Goal: Task Accomplishment & Management: Complete application form

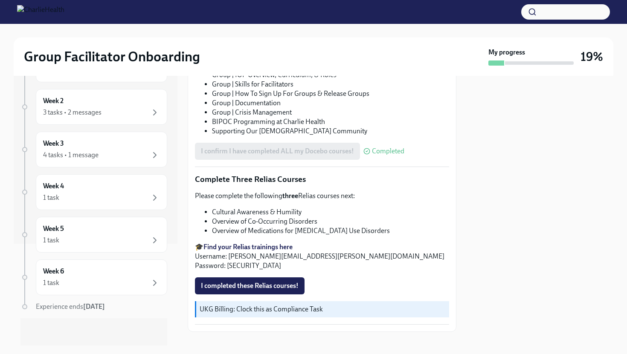
scroll to position [566, 0]
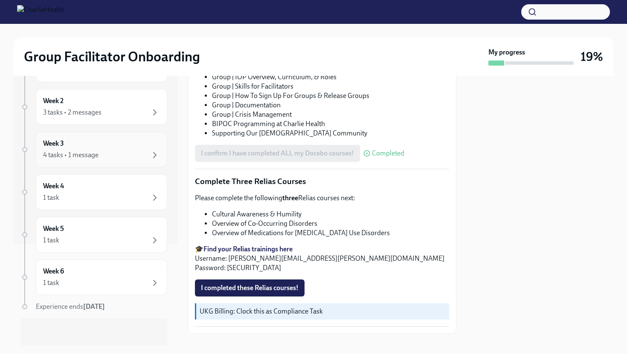
click at [122, 154] on div "4 tasks • 1 message" at bounding box center [101, 155] width 117 height 10
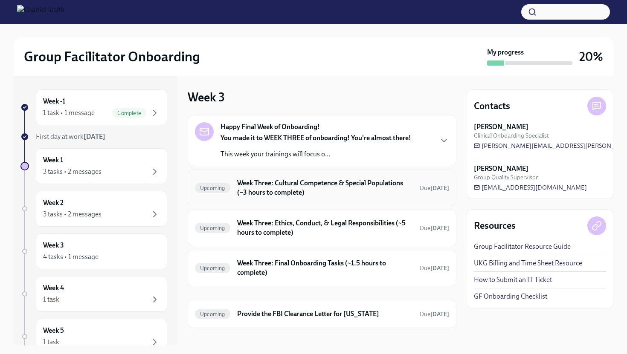
click at [277, 200] on div "Upcoming Week Three: Cultural Competence & Special Populations (~3 hours to com…" at bounding box center [322, 188] width 269 height 37
click at [278, 191] on h6 "Week Three: Cultural Competence & Special Populations (~3 hours to complete)" at bounding box center [325, 188] width 176 height 19
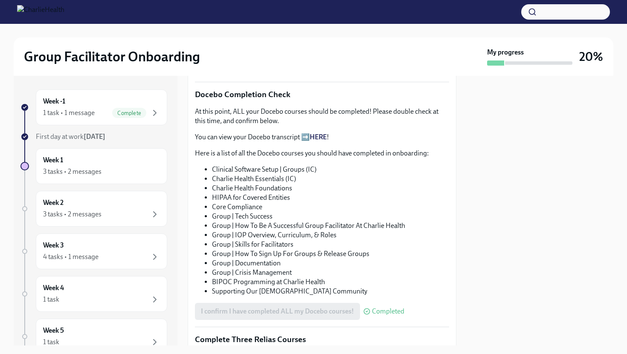
scroll to position [274, 0]
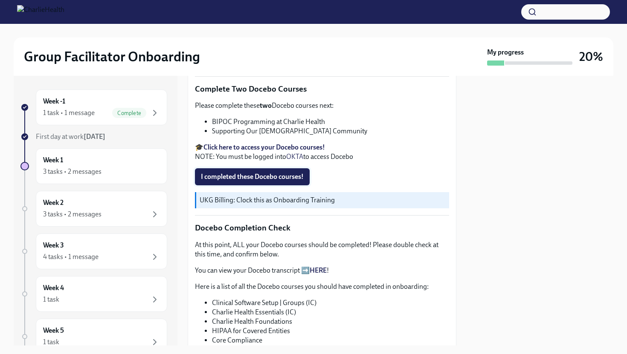
click at [273, 182] on button "I completed these Docebo courses!" at bounding box center [252, 176] width 115 height 17
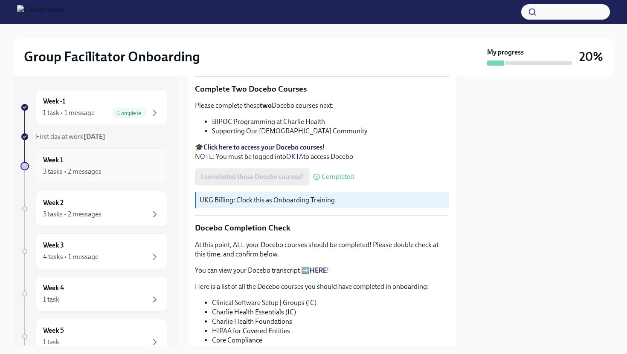
click at [141, 169] on div "3 tasks • 2 messages" at bounding box center [101, 172] width 117 height 10
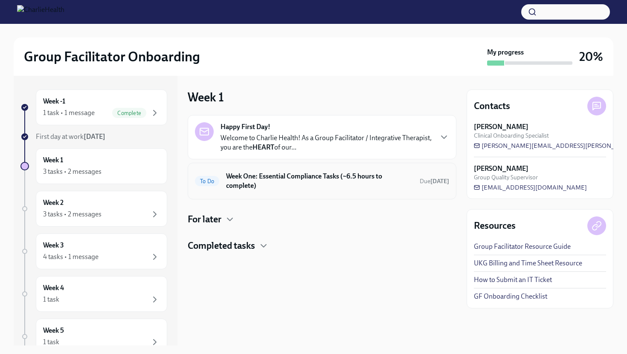
click at [243, 180] on h6 "Week One: Essential Compliance Tasks (~6.5 hours to complete)" at bounding box center [319, 181] width 187 height 19
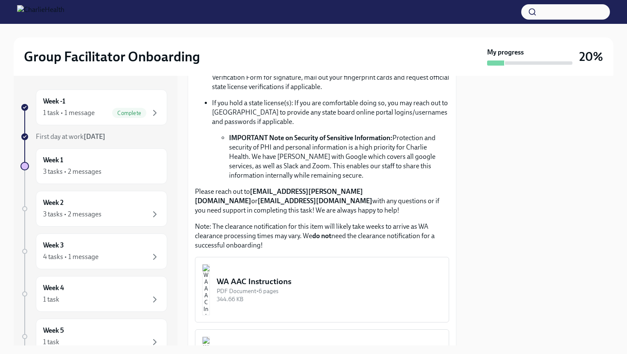
scroll to position [608, 0]
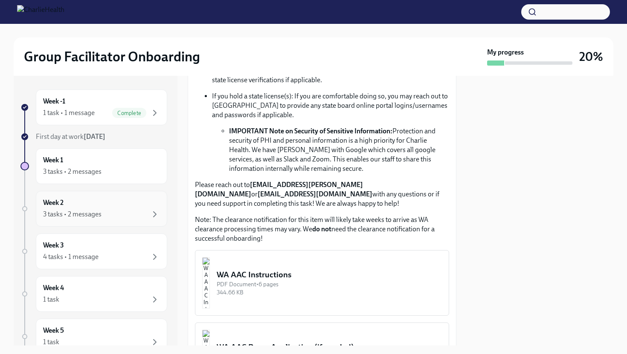
click at [139, 198] on div "Week 2 3 tasks • 2 messages" at bounding box center [101, 209] width 131 height 36
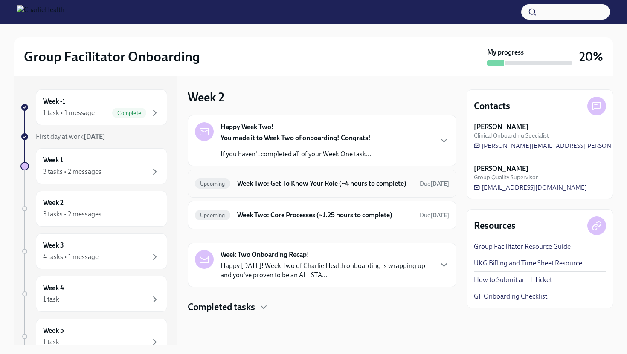
click at [301, 188] on h6 "Week Two: Get To Know Your Role (~4 hours to complete)" at bounding box center [325, 183] width 176 height 9
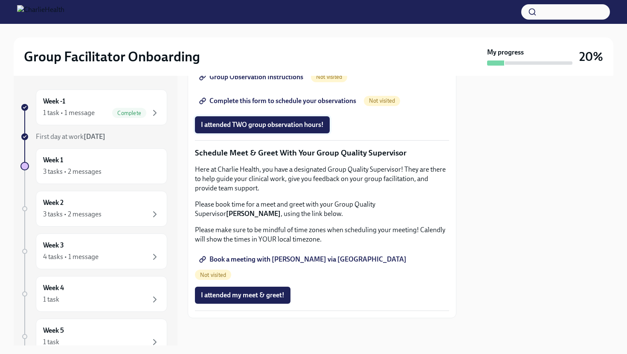
scroll to position [728, 0]
click at [279, 81] on span "Group Observation Instructions" at bounding box center [252, 77] width 102 height 9
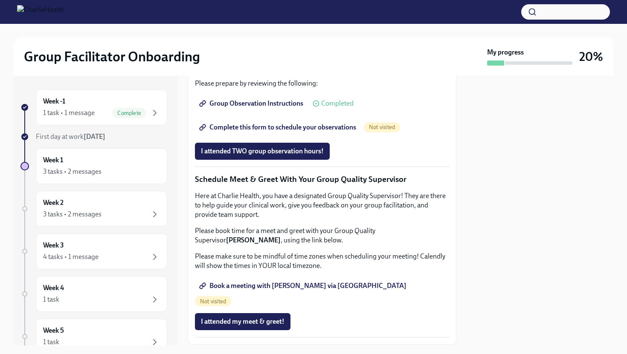
scroll to position [621, 0]
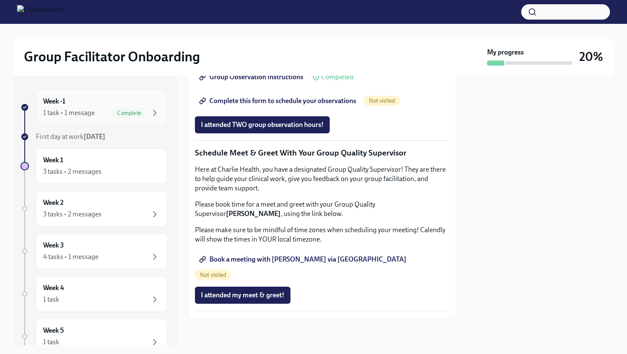
click at [95, 104] on div "Week -1 1 task • 1 message Complete" at bounding box center [101, 107] width 117 height 21
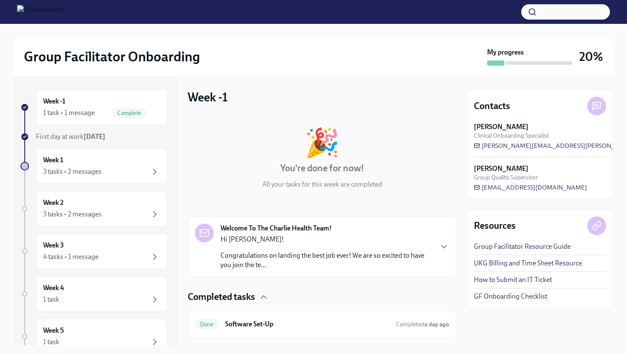
scroll to position [20, 0]
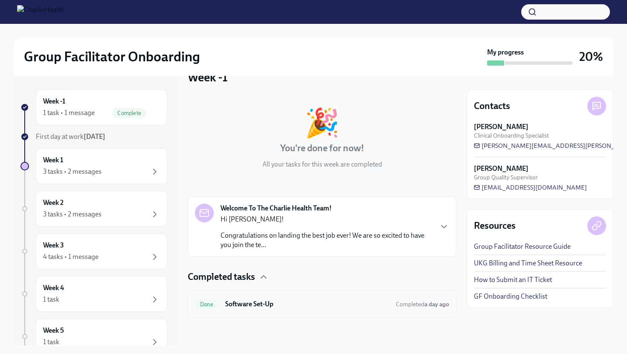
click at [252, 297] on div "Done Software Set-Up Completed a day ago" at bounding box center [322, 304] width 269 height 28
click at [270, 311] on div "Done Software Set-Up Completed a day ago" at bounding box center [322, 304] width 269 height 28
click at [271, 307] on h6 "Software Set-Up" at bounding box center [307, 304] width 164 height 9
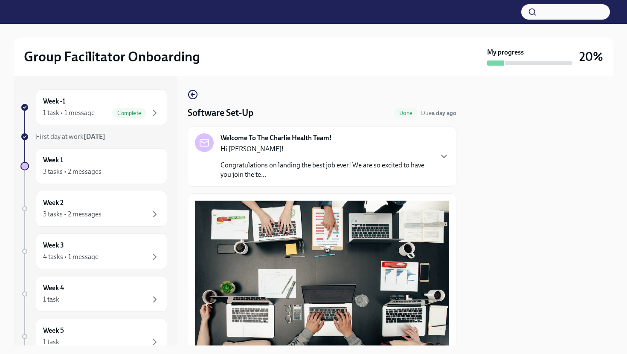
scroll to position [231, 0]
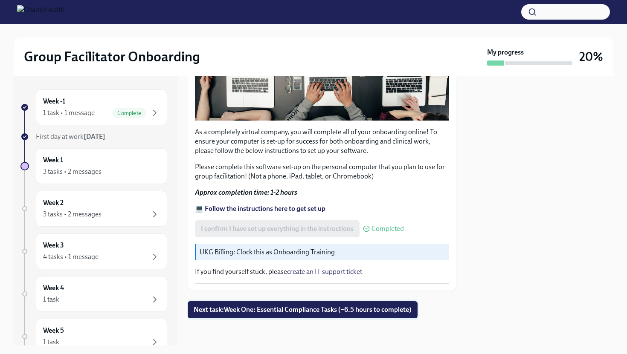
click at [219, 304] on button "Next task : Week One: Essential Compliance Tasks (~6.5 hours to complete)" at bounding box center [303, 309] width 230 height 17
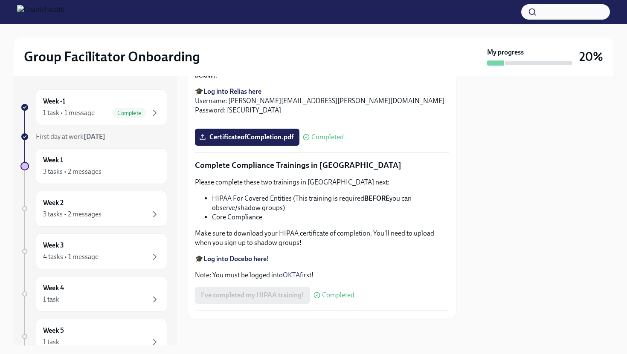
scroll to position [1959, 0]
click at [235, 258] on strong "Log into Docebo here!" at bounding box center [236, 259] width 66 height 8
click at [94, 296] on div "1 task" at bounding box center [101, 300] width 117 height 10
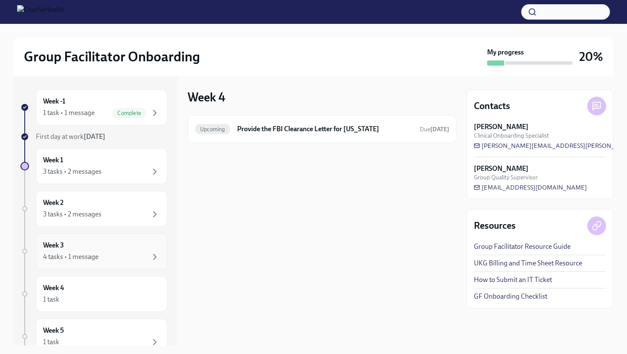
click at [110, 251] on div "Week 3 4 tasks • 1 message" at bounding box center [101, 251] width 117 height 21
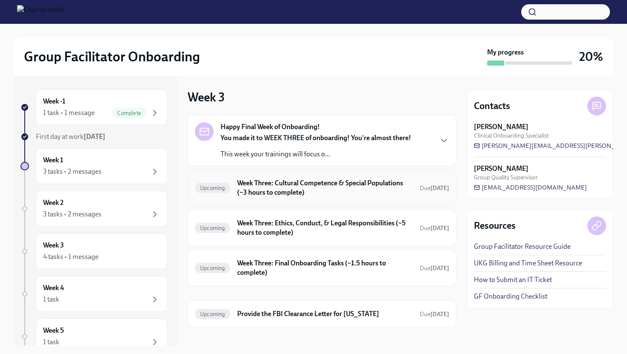
click at [273, 185] on h6 "Week Three: Cultural Competence & Special Populations (~3 hours to complete)" at bounding box center [325, 188] width 176 height 19
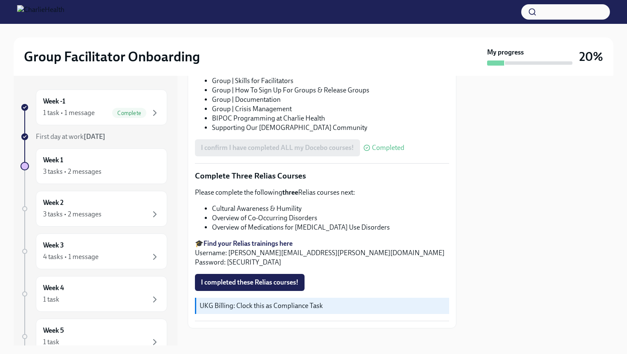
scroll to position [582, 0]
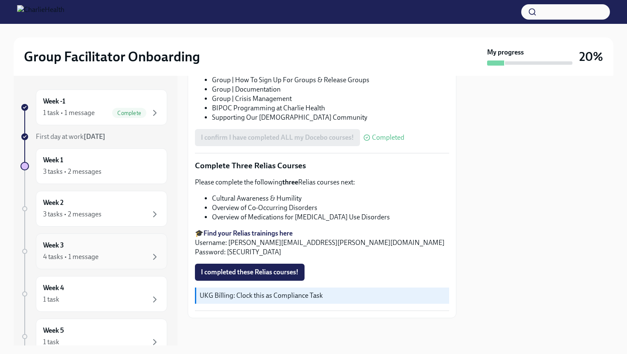
click at [127, 247] on div "Week 3 4 tasks • 1 message" at bounding box center [101, 251] width 117 height 21
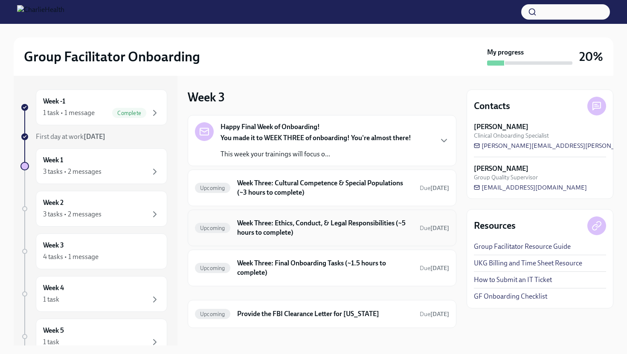
scroll to position [8, 0]
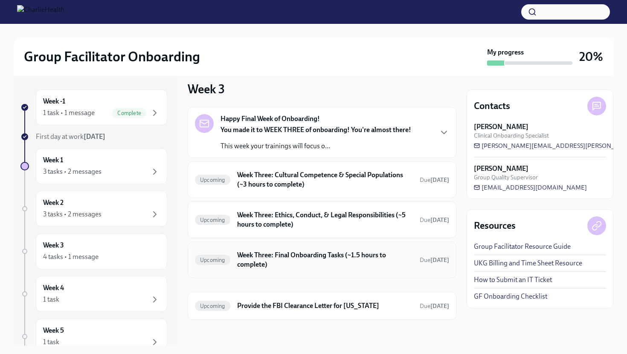
click at [263, 258] on h6 "Week Three: Final Onboarding Tasks (~1.5 hours to complete)" at bounding box center [325, 260] width 176 height 19
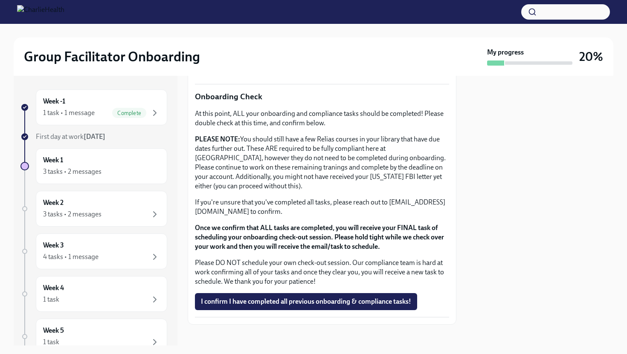
scroll to position [673, 0]
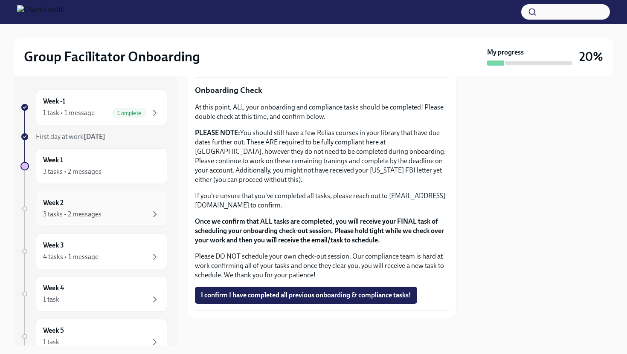
click at [124, 221] on div "Week 2 3 tasks • 2 messages" at bounding box center [101, 209] width 131 height 36
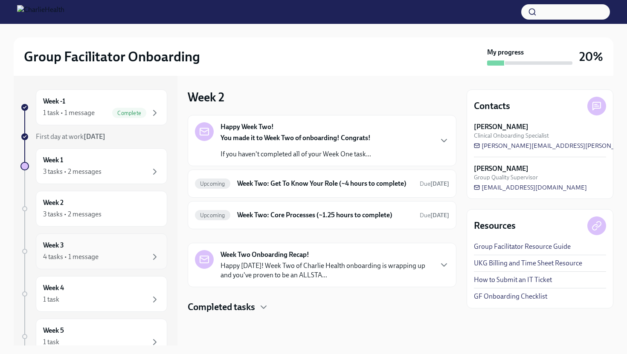
click at [102, 265] on div "Week 3 4 tasks • 1 message" at bounding box center [101, 252] width 131 height 36
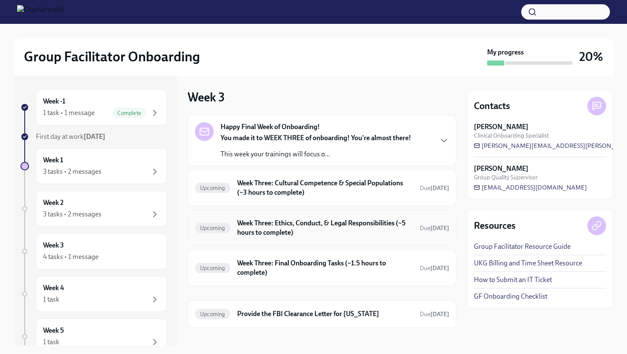
click at [282, 235] on h6 "Week Three: Ethics, Conduct, & Legal Responsibilities (~5 hours to complete)" at bounding box center [325, 228] width 176 height 19
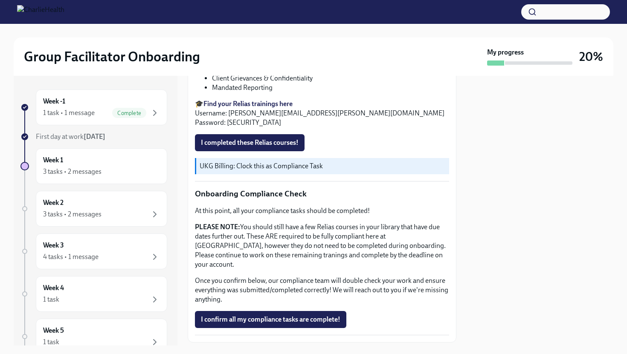
scroll to position [417, 0]
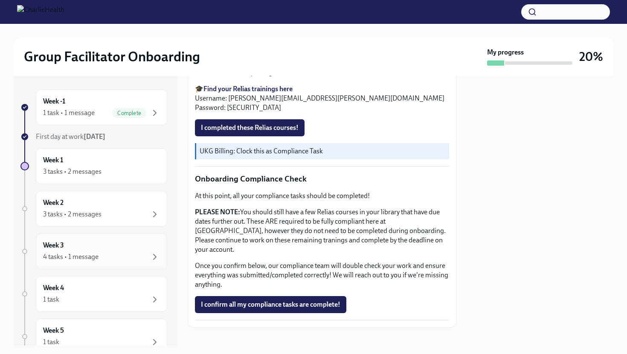
click at [140, 246] on div "Week 3 4 tasks • 1 message" at bounding box center [101, 251] width 117 height 21
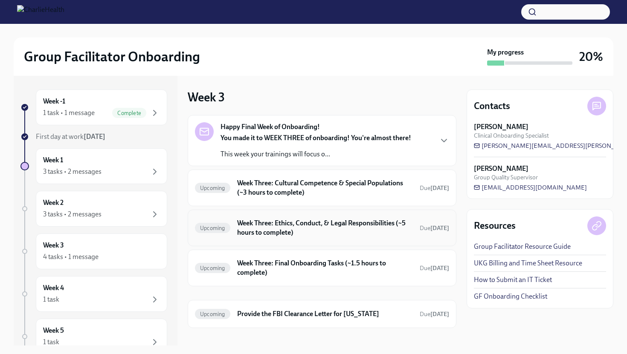
scroll to position [10, 0]
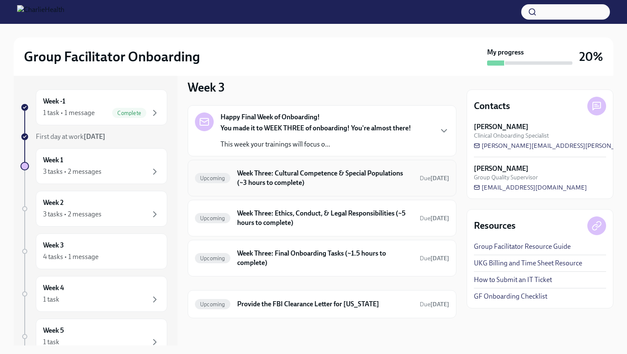
click at [256, 184] on h6 "Week Three: Cultural Competence & Special Populations (~3 hours to complete)" at bounding box center [325, 178] width 176 height 19
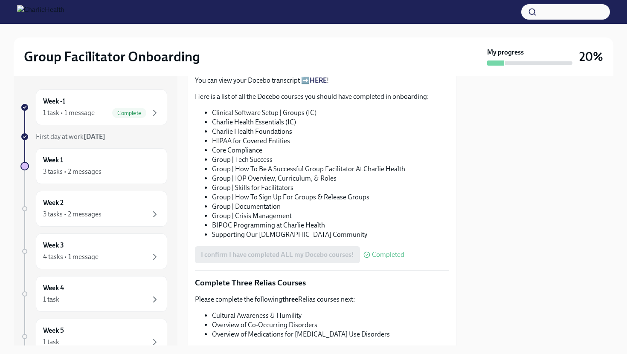
scroll to position [582, 0]
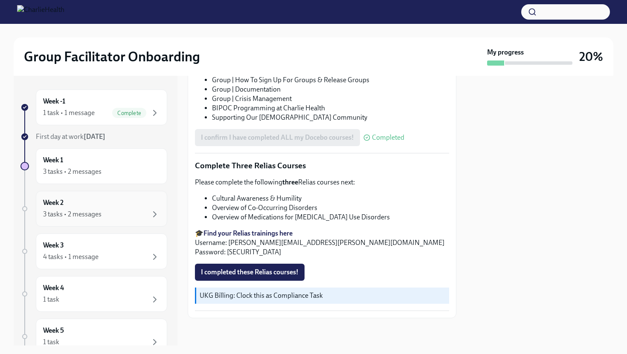
click at [95, 214] on div "3 tasks • 2 messages" at bounding box center [72, 214] width 58 height 9
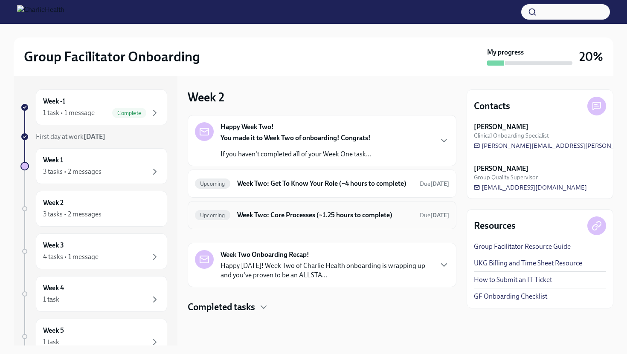
click at [258, 222] on div "Upcoming Week Two: Core Processes (~1.25 hours to complete) Due [DATE]" at bounding box center [322, 215] width 254 height 14
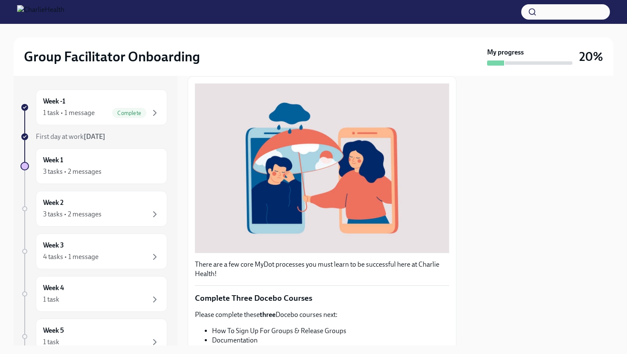
scroll to position [244, 0]
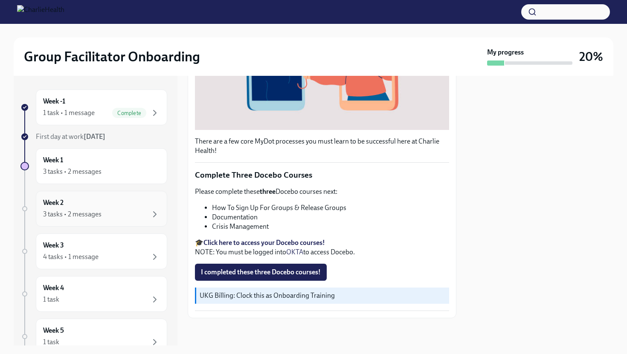
click at [89, 203] on div "Week 2 3 tasks • 2 messages" at bounding box center [101, 208] width 117 height 21
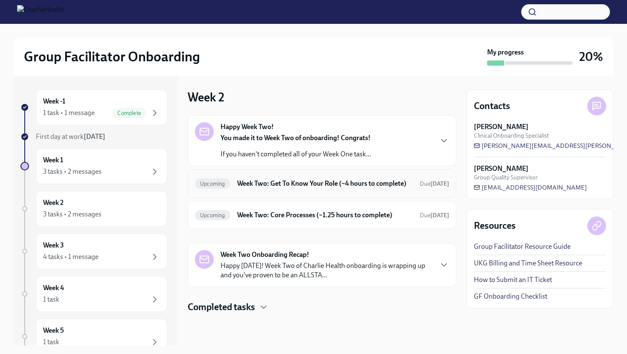
click at [235, 198] on div "Upcoming Week Two: Get To Know Your Role (~4 hours to complete) Due [DATE]" at bounding box center [322, 184] width 269 height 28
click at [266, 188] on h6 "Week Two: Get To Know Your Role (~4 hours to complete)" at bounding box center [325, 183] width 176 height 9
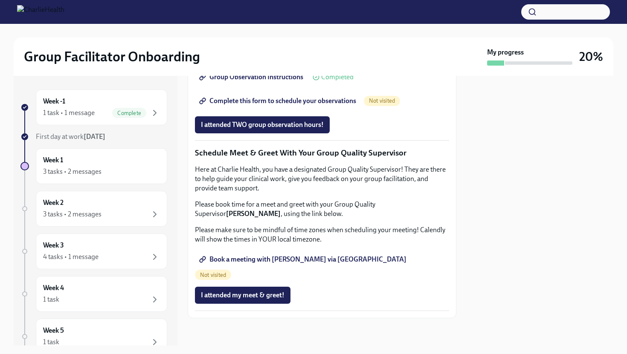
scroll to position [779, 0]
click at [250, 264] on span "Book a meeting with [PERSON_NAME] via [GEOGRAPHIC_DATA]" at bounding box center [303, 259] width 205 height 9
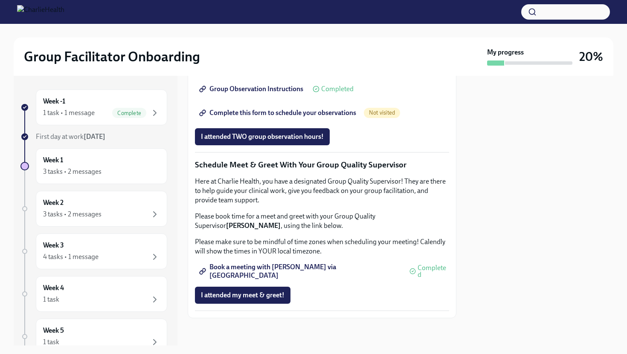
click at [236, 273] on link "Book a meeting with [PERSON_NAME] via [GEOGRAPHIC_DATA]" at bounding box center [300, 271] width 211 height 17
drag, startPoint x: 220, startPoint y: 233, endPoint x: 336, endPoint y: 223, distance: 116.0
click at [336, 223] on p "Please book time for a meet and greet with your Group Quality Supervisor [PERSO…" at bounding box center [322, 221] width 254 height 19
copy p "Group Quality Supervisor [PERSON_NAME]"
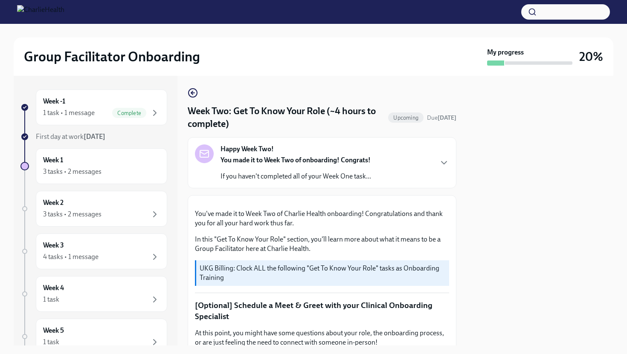
scroll to position [0, 0]
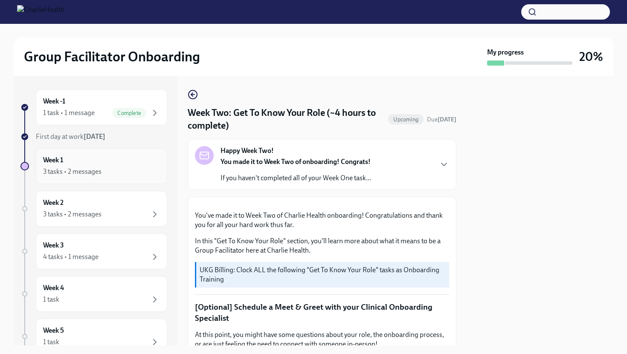
click at [109, 176] on div "3 tasks • 2 messages" at bounding box center [101, 172] width 117 height 10
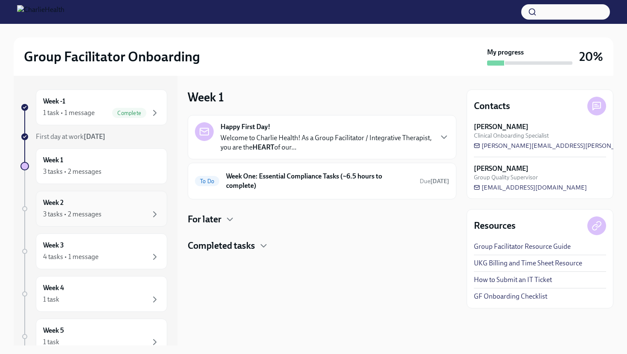
click at [111, 207] on div "Week 2 3 tasks • 2 messages" at bounding box center [101, 208] width 117 height 21
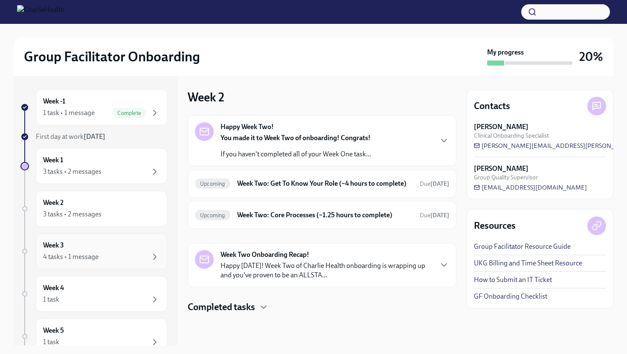
click at [115, 267] on div "Week 3 4 tasks • 1 message" at bounding box center [101, 252] width 131 height 36
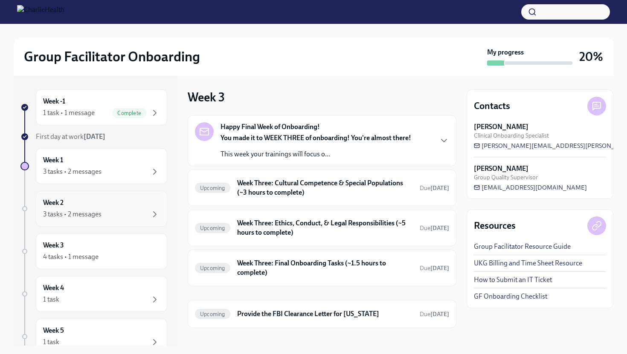
click at [118, 206] on div "Week 2 3 tasks • 2 messages" at bounding box center [101, 208] width 117 height 21
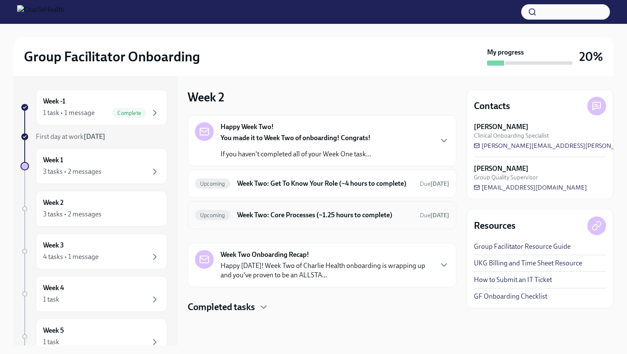
click at [258, 220] on h6 "Week Two: Core Processes (~1.25 hours to complete)" at bounding box center [325, 215] width 176 height 9
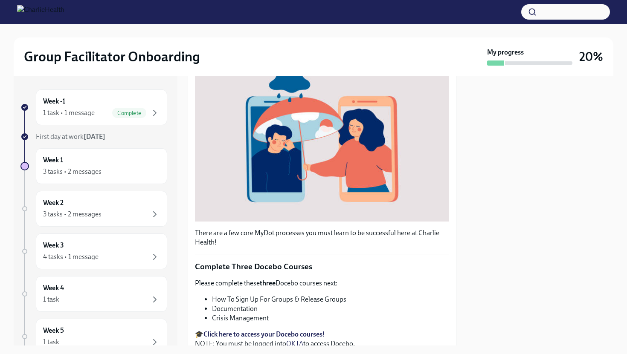
scroll to position [244, 0]
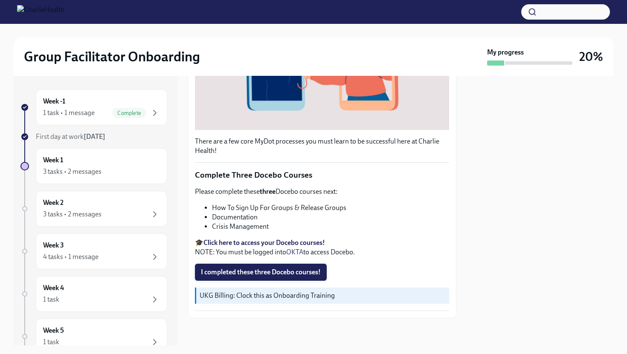
click at [267, 266] on button "I completed these three Docebo courses!" at bounding box center [261, 272] width 132 height 17
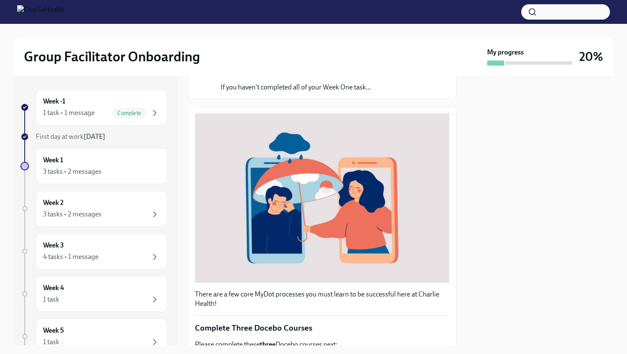
scroll to position [0, 0]
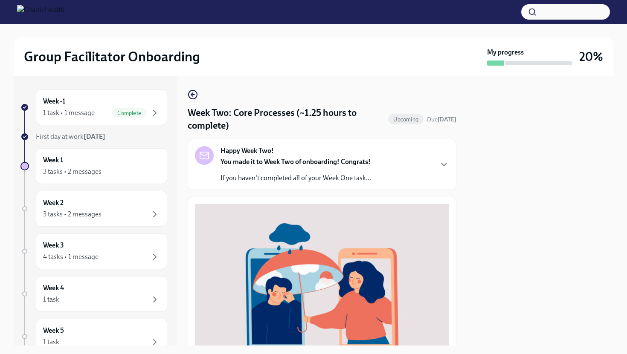
click at [280, 175] on p "If you haven't completed all of your Week One task..." at bounding box center [295, 178] width 150 height 9
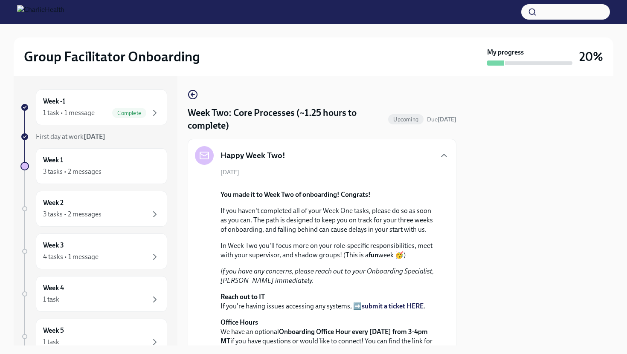
click at [283, 169] on div "[DATE] You made it to Week Two of onboarding! Congrats! If you haven't complete…" at bounding box center [322, 261] width 254 height 187
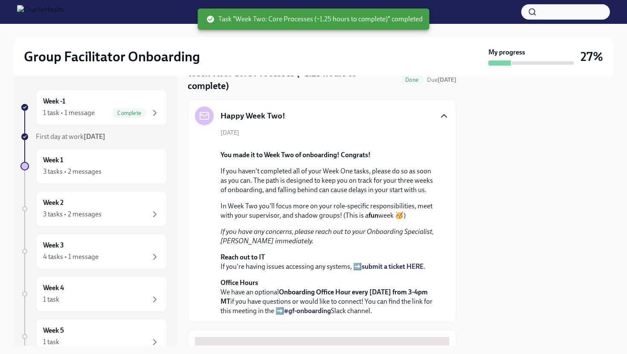
click at [441, 116] on icon "button" at bounding box center [444, 116] width 10 height 10
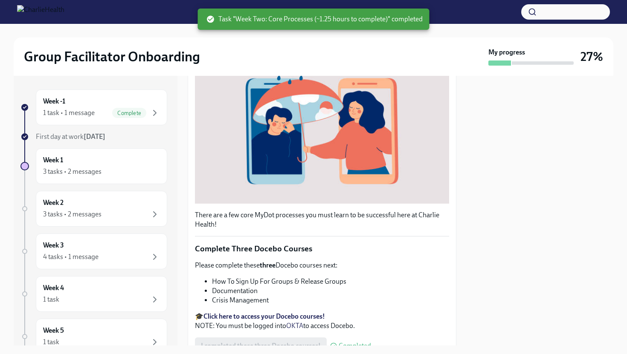
scroll to position [244, 0]
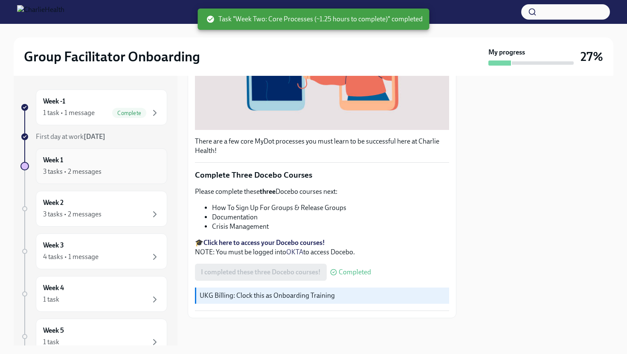
click at [105, 159] on div "Week 1 3 tasks • 2 messages" at bounding box center [101, 166] width 117 height 21
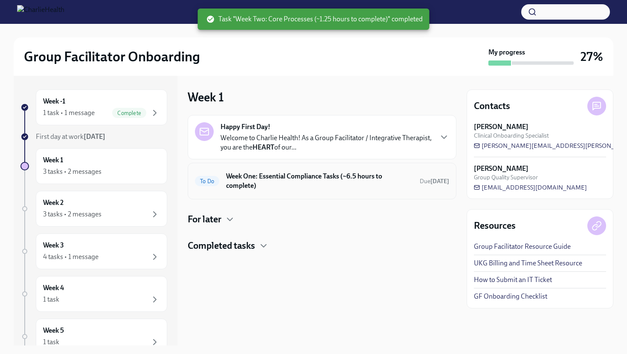
click at [257, 181] on h6 "Week One: Essential Compliance Tasks (~6.5 hours to complete)" at bounding box center [319, 181] width 187 height 19
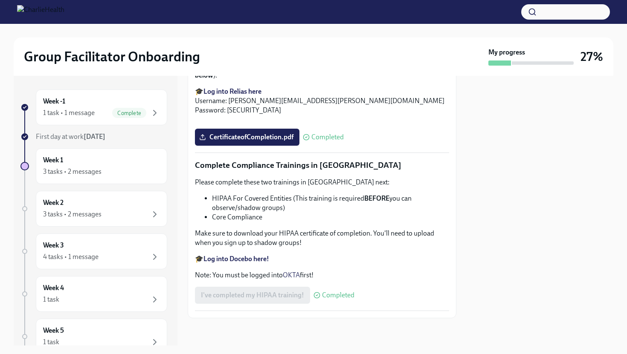
scroll to position [1960, 0]
click at [112, 120] on div "Week -1 1 task • 1 message Complete" at bounding box center [101, 108] width 131 height 36
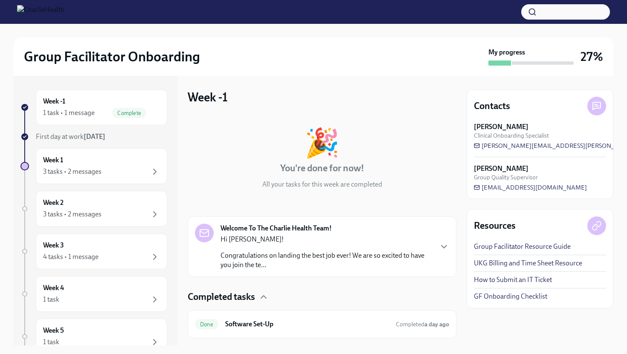
scroll to position [20, 0]
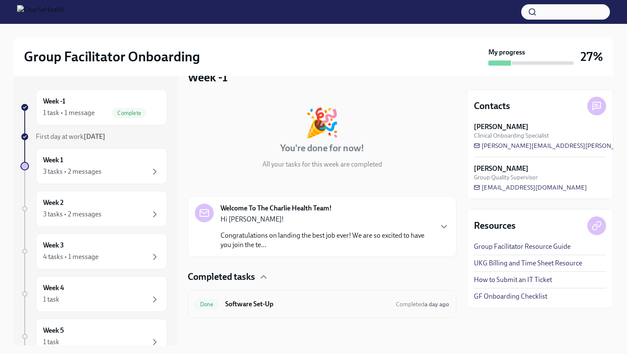
click at [295, 299] on div "Done Software Set-Up Completed a day ago" at bounding box center [322, 305] width 254 height 14
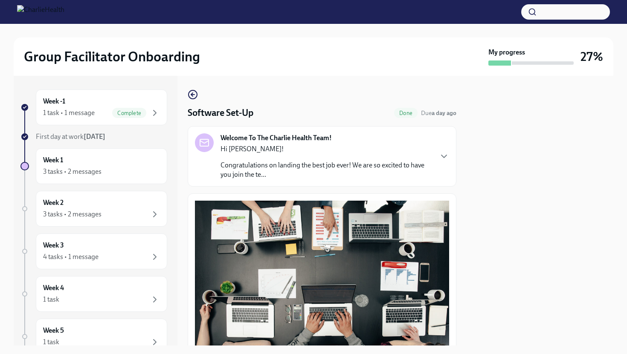
scroll to position [231, 0]
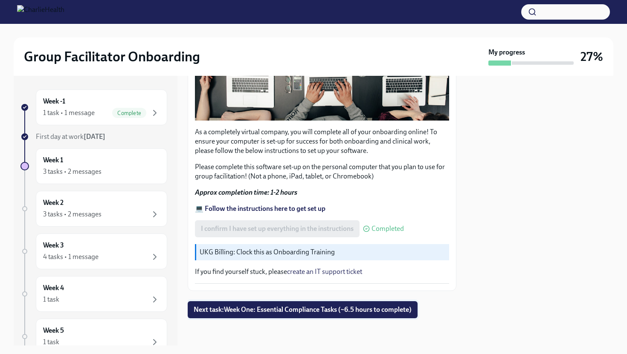
click at [269, 313] on span "Next task : Week One: Essential Compliance Tasks (~6.5 hours to complete)" at bounding box center [303, 310] width 218 height 9
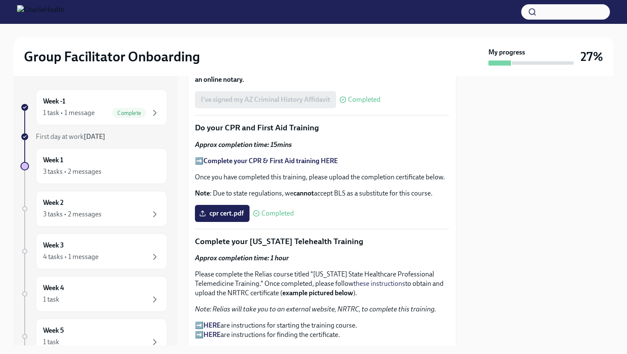
scroll to position [1232, 0]
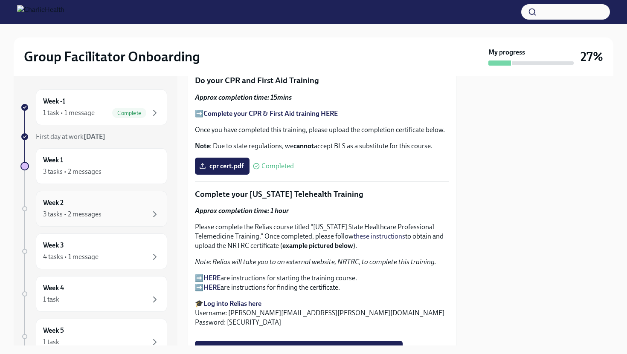
click at [127, 214] on div "3 tasks • 2 messages" at bounding box center [101, 214] width 117 height 10
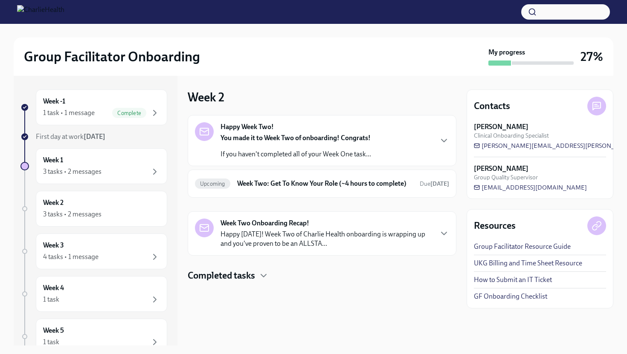
click at [257, 151] on p "If you haven't completed all of your Week One task..." at bounding box center [295, 154] width 150 height 9
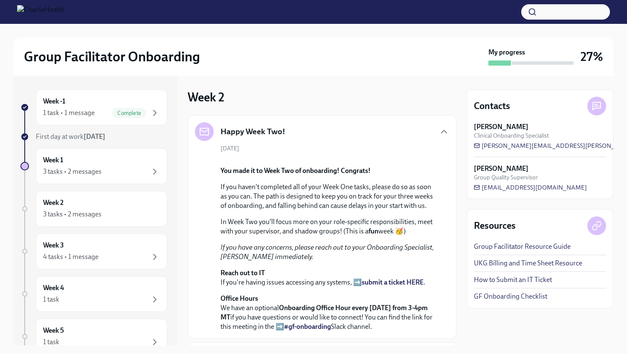
scroll to position [242, 0]
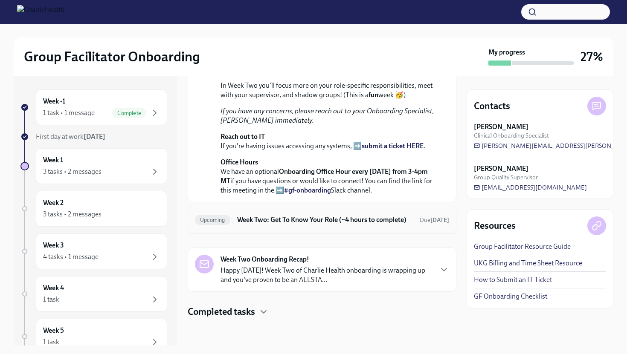
click at [260, 215] on h6 "Week Two: Get To Know Your Role (~4 hours to complete)" at bounding box center [325, 219] width 176 height 9
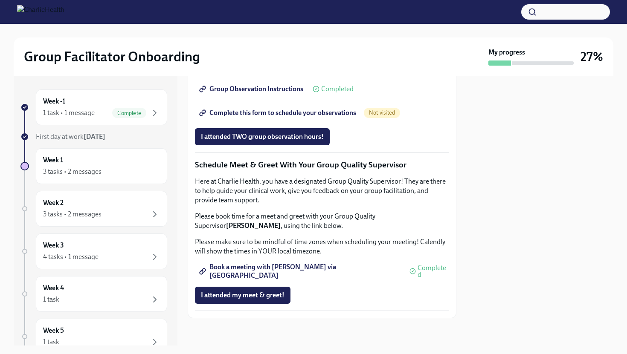
scroll to position [787, 0]
click at [129, 201] on div "Week 2 3 tasks • 2 messages" at bounding box center [101, 208] width 117 height 21
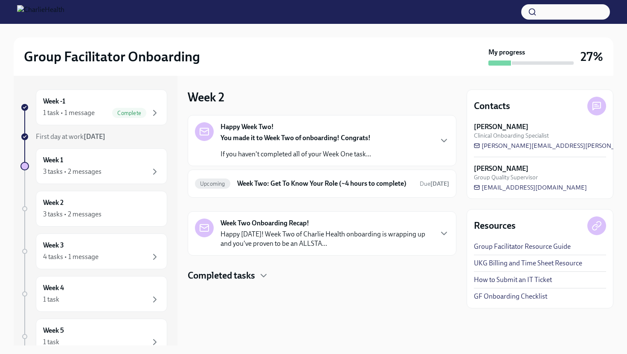
click at [223, 228] on strong "Week Two Onboarding Recap!" at bounding box center [264, 223] width 89 height 9
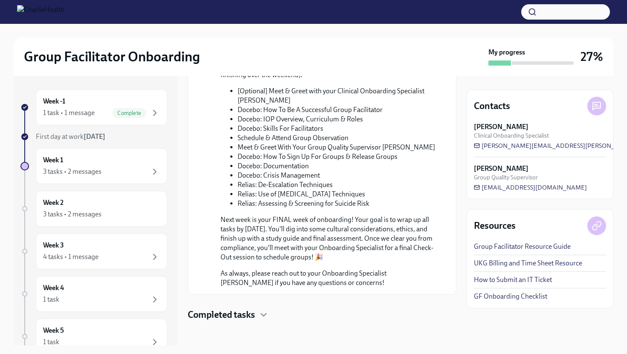
scroll to position [359, 0]
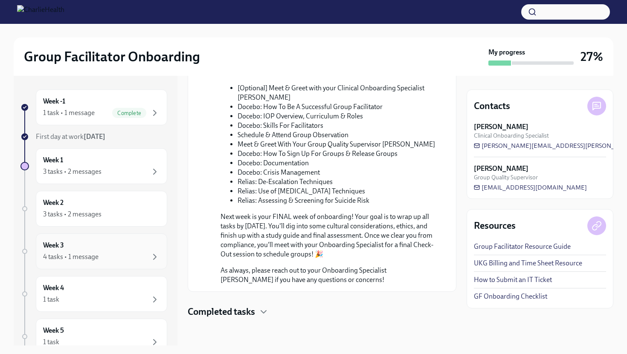
click at [96, 249] on div "Week 3 4 tasks • 1 message" at bounding box center [101, 251] width 117 height 21
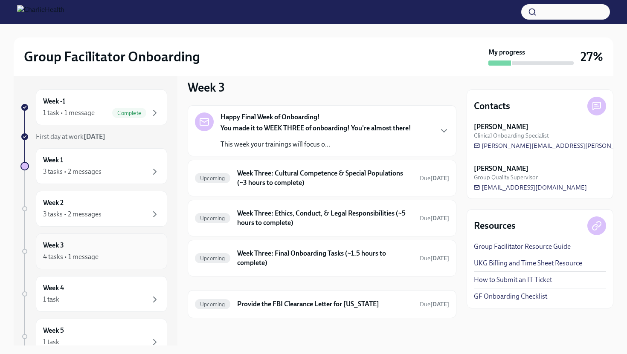
scroll to position [10, 0]
click at [262, 179] on h6 "Week Three: Cultural Competence & Special Populations (~3 hours to complete)" at bounding box center [325, 178] width 176 height 19
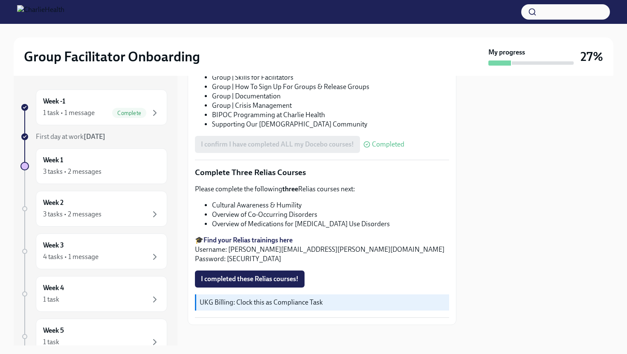
scroll to position [582, 0]
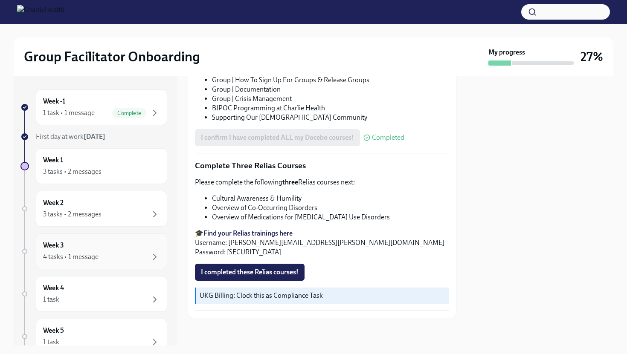
click at [129, 245] on div "Week 3 4 tasks • 1 message" at bounding box center [101, 251] width 117 height 21
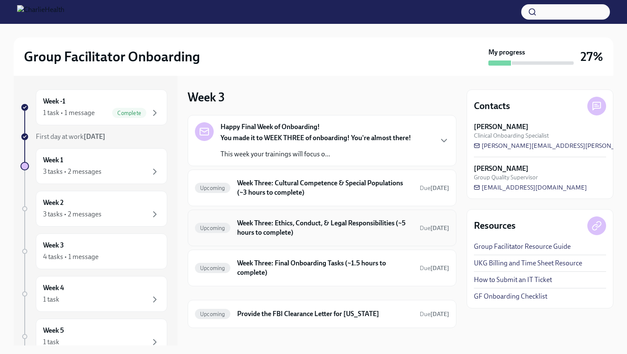
click at [254, 225] on h6 "Week Three: Ethics, Conduct, & Legal Responsibilities (~5 hours to complete)" at bounding box center [325, 228] width 176 height 19
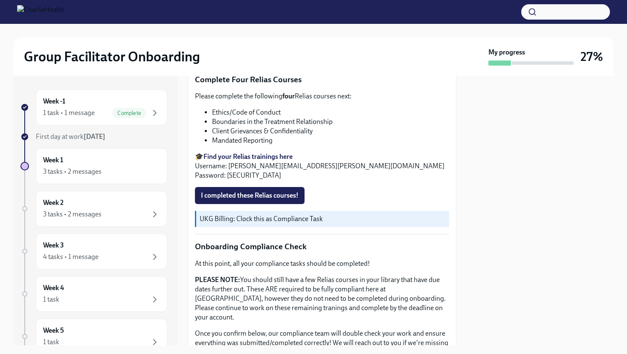
scroll to position [417, 0]
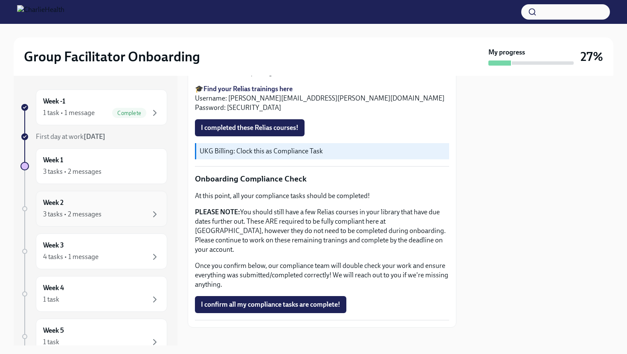
click at [118, 224] on div "Week 2 3 tasks • 2 messages" at bounding box center [101, 209] width 131 height 36
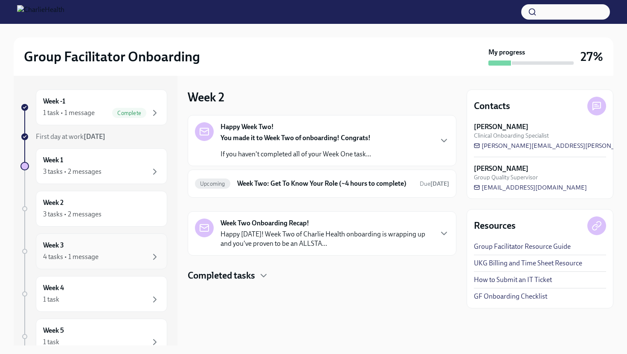
click at [112, 249] on div "Week 3 4 tasks • 1 message" at bounding box center [101, 251] width 117 height 21
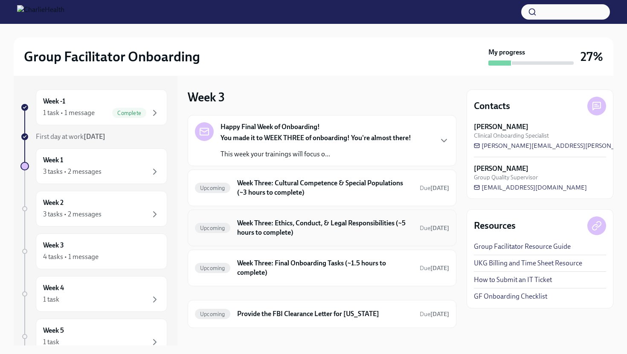
scroll to position [10, 0]
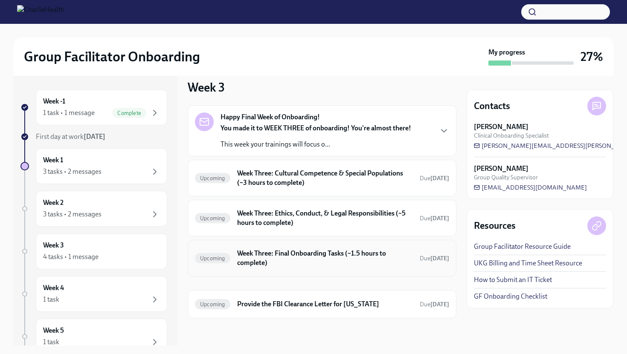
click at [269, 256] on h6 "Week Three: Final Onboarding Tasks (~1.5 hours to complete)" at bounding box center [325, 258] width 176 height 19
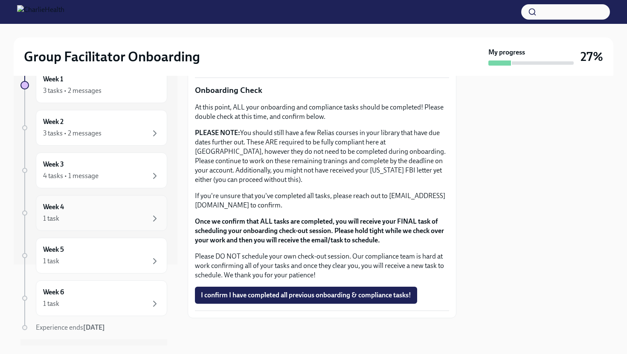
scroll to position [92, 0]
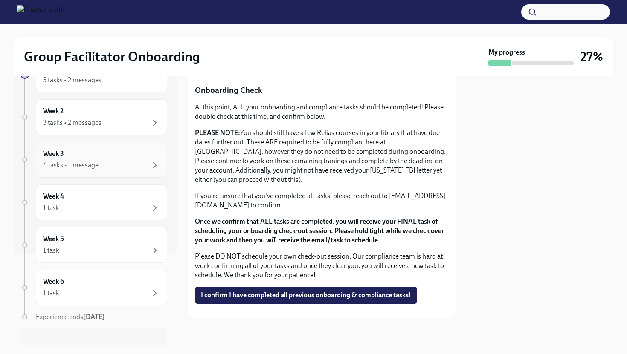
click at [126, 155] on div "Week 3 4 tasks • 1 message" at bounding box center [101, 159] width 117 height 21
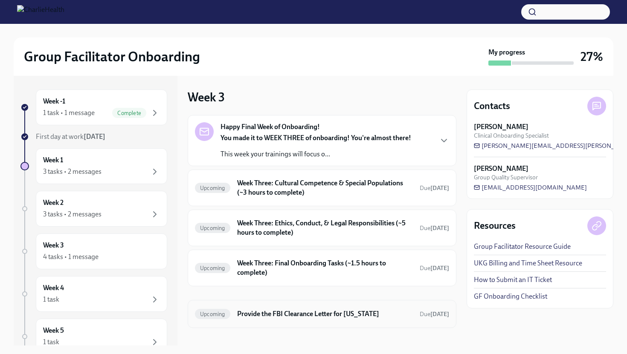
click at [253, 312] on h6 "Provide the FBI Clearance Letter for [US_STATE]" at bounding box center [325, 314] width 176 height 9
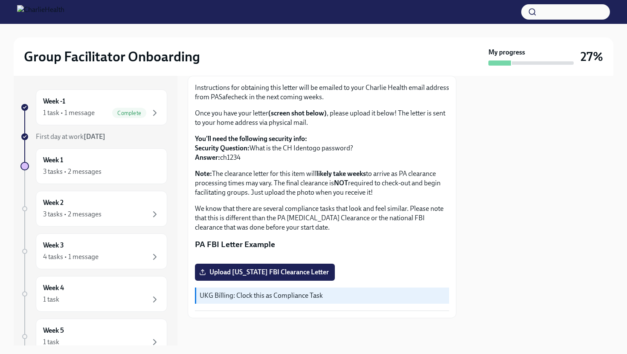
scroll to position [98, 0]
